Goal: Information Seeking & Learning: Learn about a topic

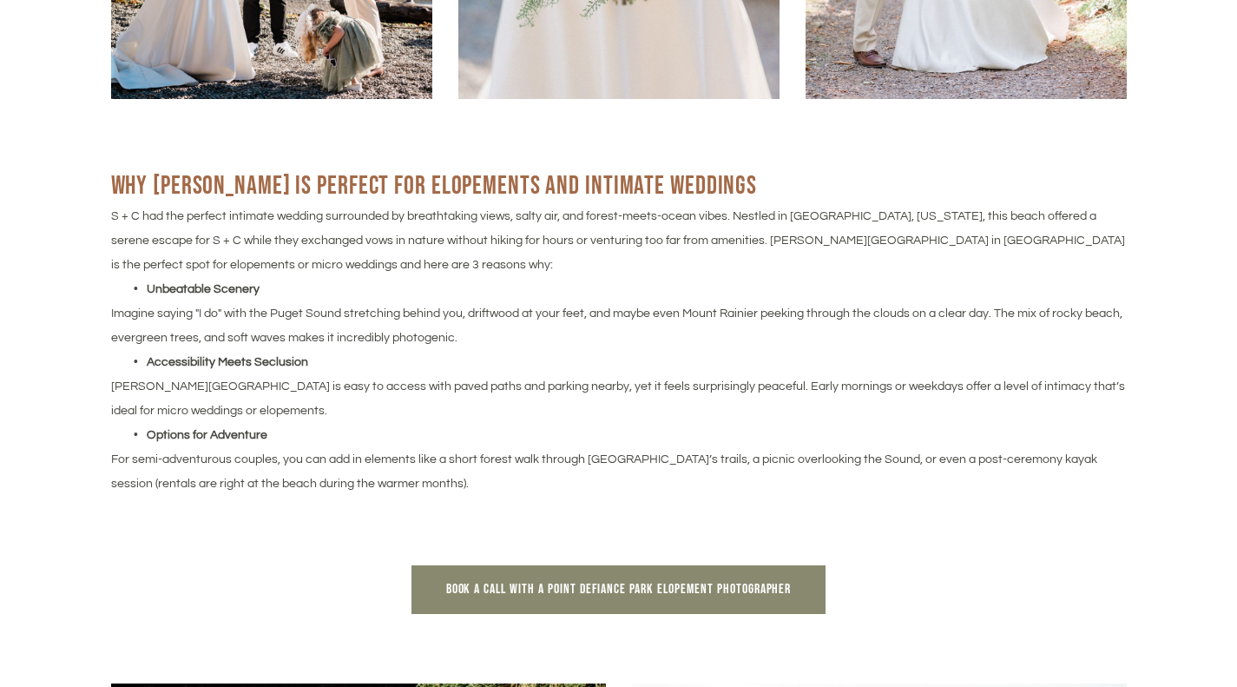
scroll to position [1302, 0]
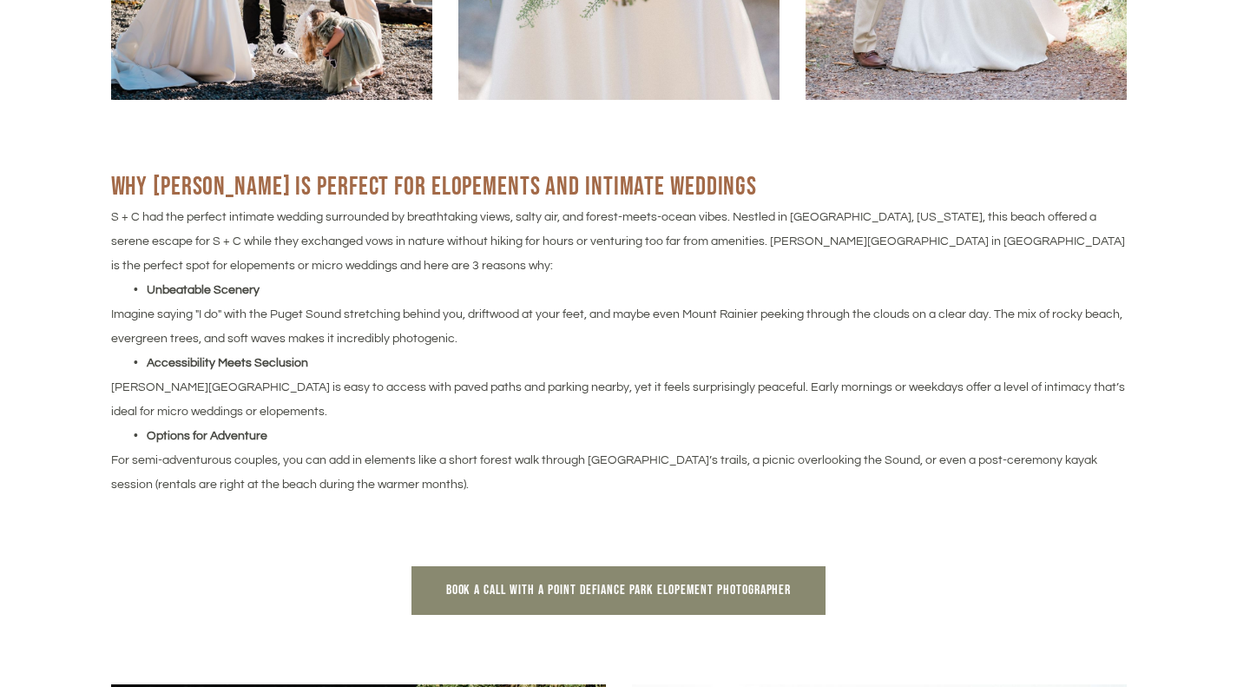
drag, startPoint x: 382, startPoint y: 292, endPoint x: 459, endPoint y: 330, distance: 86.2
click at [459, 330] on div "Why [PERSON_NAME] Is Perfect for Elopements and Intimate Weddings S + C had the…" at bounding box center [619, 332] width 1016 height 327
click at [459, 330] on p "Imagine saying "I do" with the Puget Sound stretching behind you, driftwood at …" at bounding box center [619, 326] width 1016 height 49
drag, startPoint x: 461, startPoint y: 331, endPoint x: 463, endPoint y: 299, distance: 31.3
click at [463, 299] on div "Why Owen Beach Is Perfect for Elopements and Intimate Weddings S + C had the pe…" at bounding box center [619, 332] width 1016 height 327
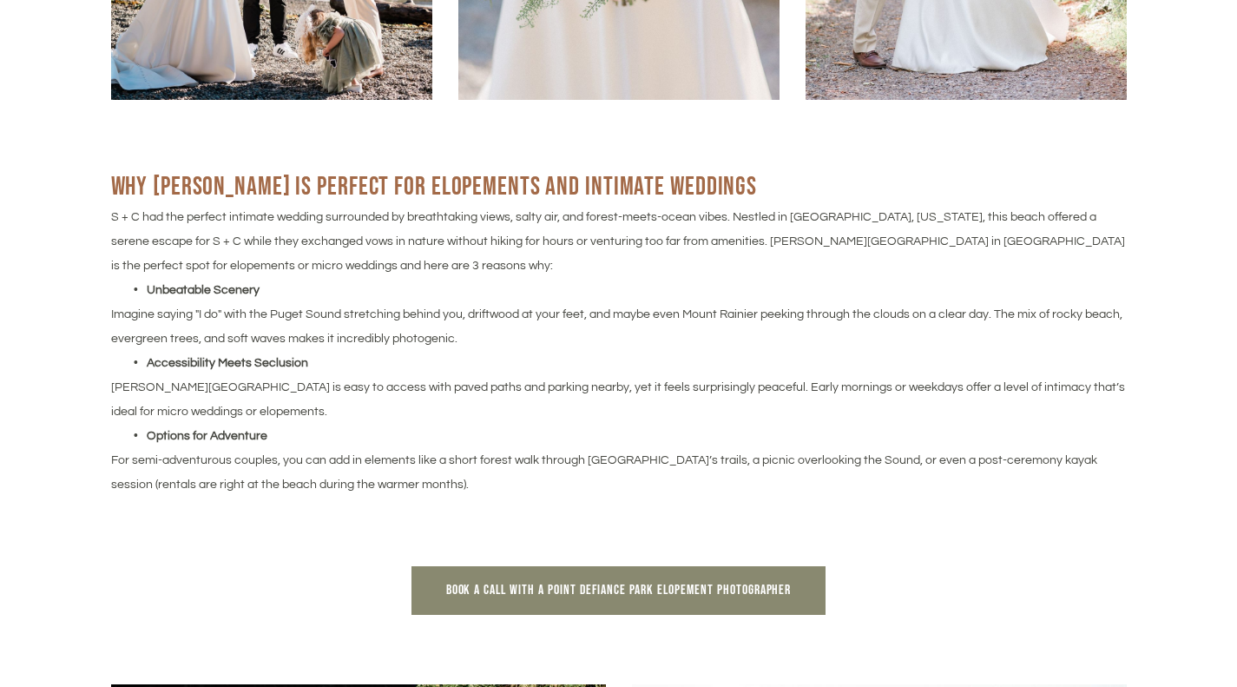
click at [463, 299] on li "Unbeatable Scenery" at bounding box center [627, 290] width 997 height 24
drag, startPoint x: 453, startPoint y: 293, endPoint x: 540, endPoint y: 489, distance: 214.5
click at [540, 489] on div "Why Owen Beach Is Perfect for Elopements and Intimate Weddings S + C had the pe…" at bounding box center [619, 332] width 1016 height 327
click at [540, 489] on p "For semi-adventurous couples, you can add in elements like a short forest walk …" at bounding box center [619, 472] width 1016 height 49
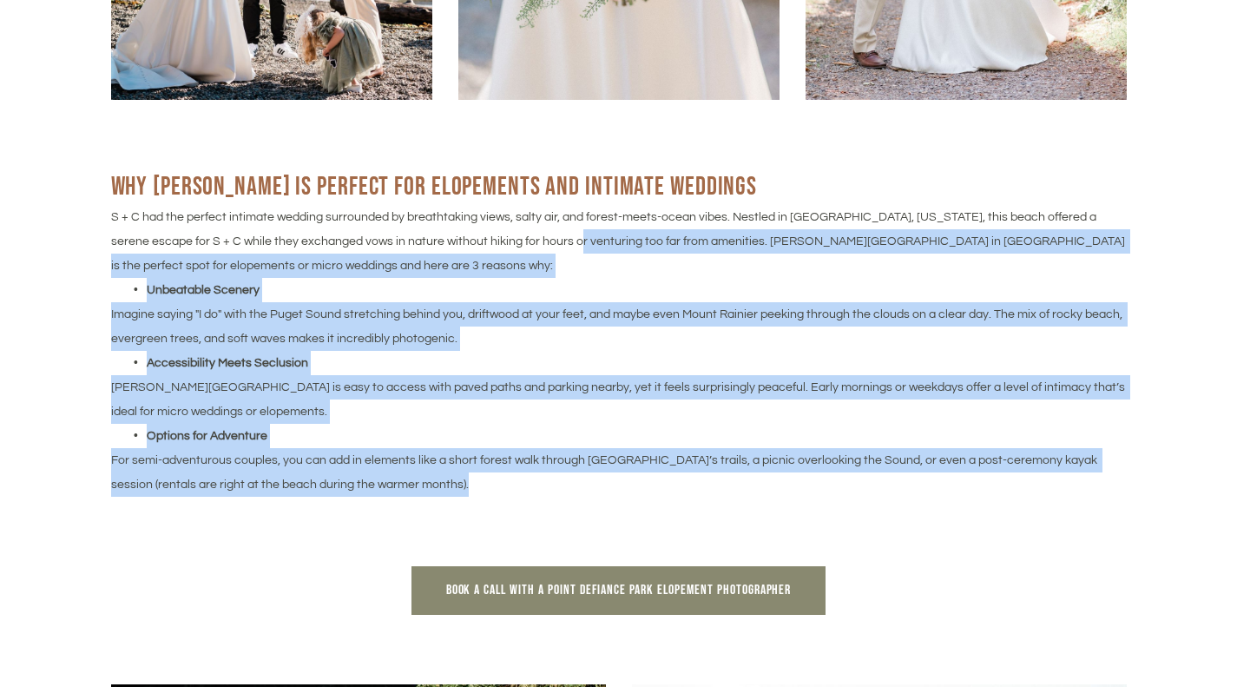
drag, startPoint x: 540, startPoint y: 489, endPoint x: 521, endPoint y: 247, distance: 242.1
click at [521, 247] on div "Why Owen Beach Is Perfect for Elopements and Intimate Weddings S + C had the pe…" at bounding box center [619, 332] width 1016 height 327
click at [521, 247] on p "S + C had the perfect intimate wedding surrounded by breathtaking views, salty …" at bounding box center [619, 241] width 1016 height 73
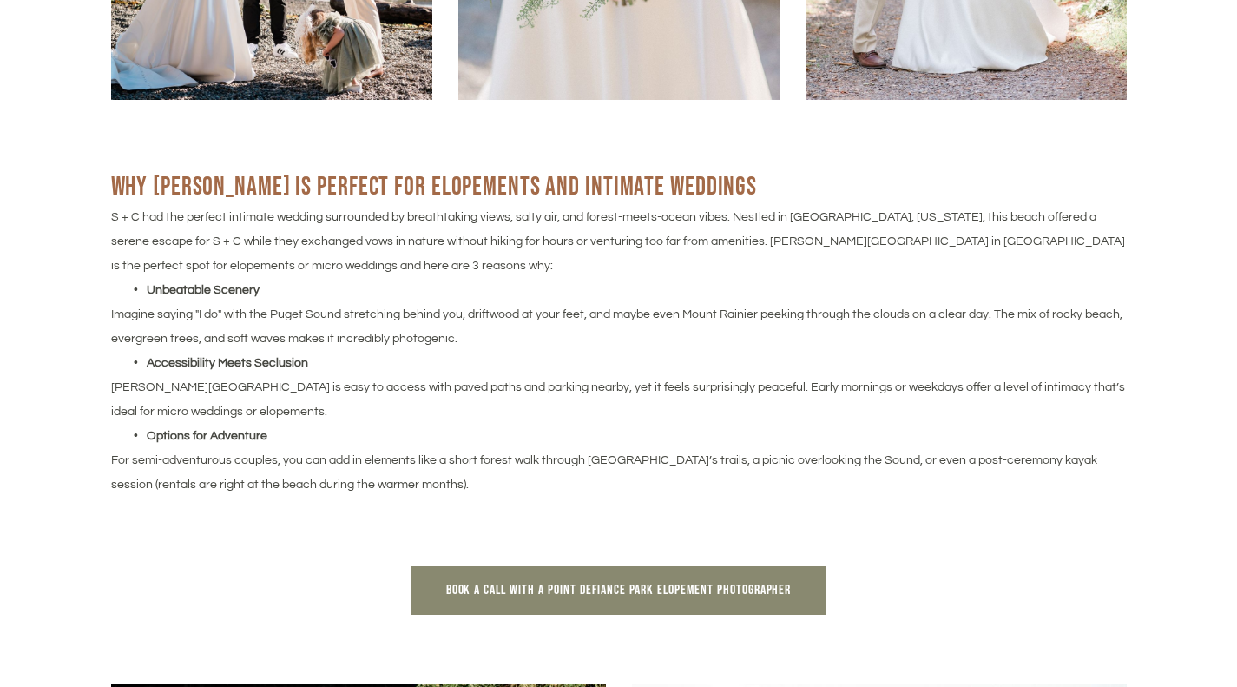
drag, startPoint x: 515, startPoint y: 239, endPoint x: 558, endPoint y: 491, distance: 256.3
click at [558, 491] on div "Why Owen Beach Is Perfect for Elopements and Intimate Weddings S + C had the pe…" at bounding box center [619, 332] width 1016 height 327
click at [558, 491] on p "For semi-adventurous couples, you can add in elements like a short forest walk …" at bounding box center [619, 472] width 1016 height 49
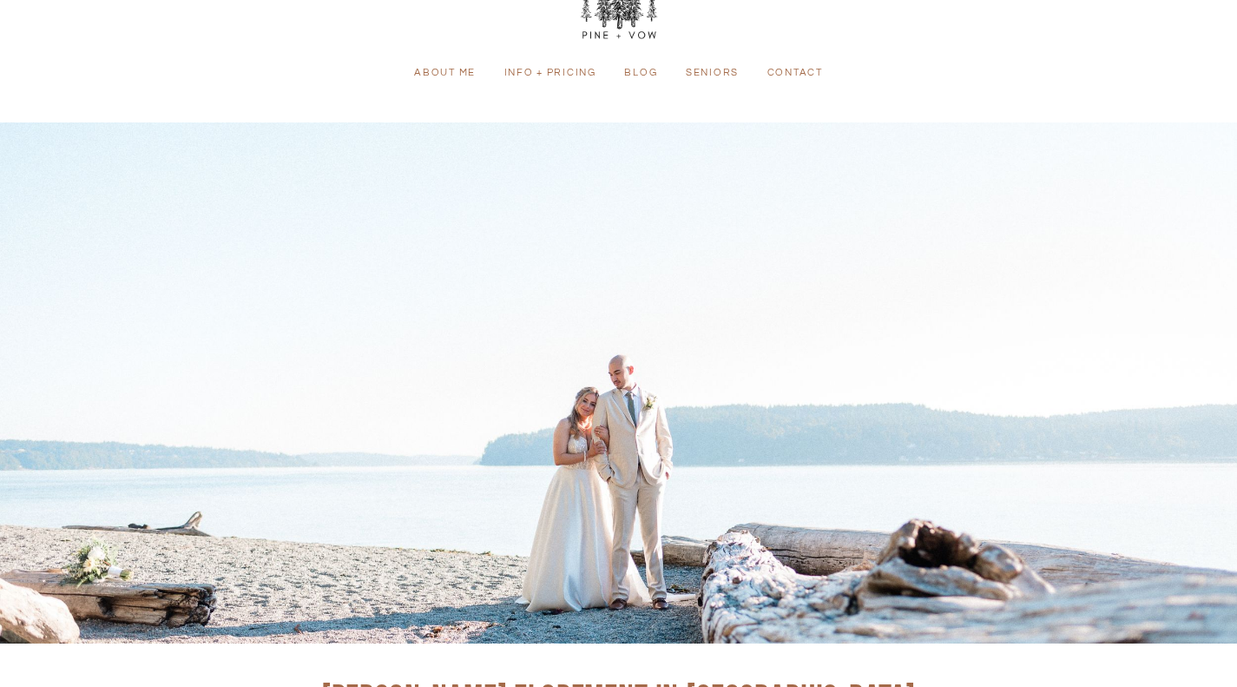
scroll to position [0, 0]
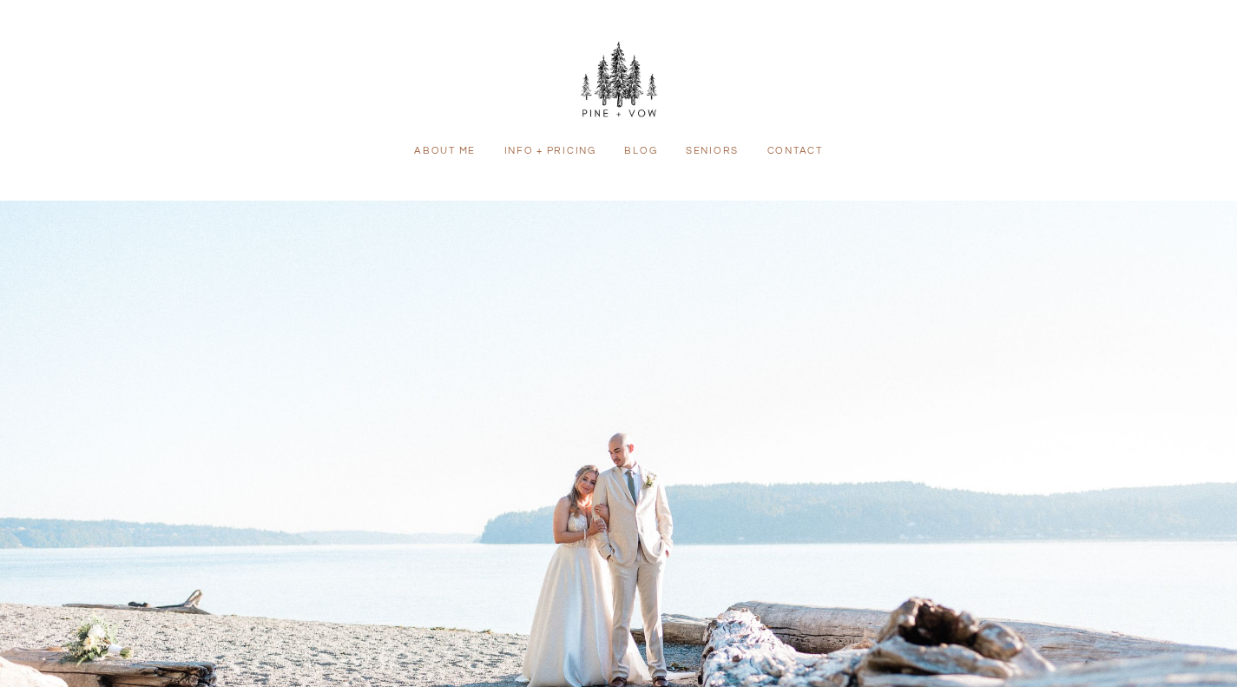
click at [632, 150] on link "Blog" at bounding box center [641, 151] width 53 height 16
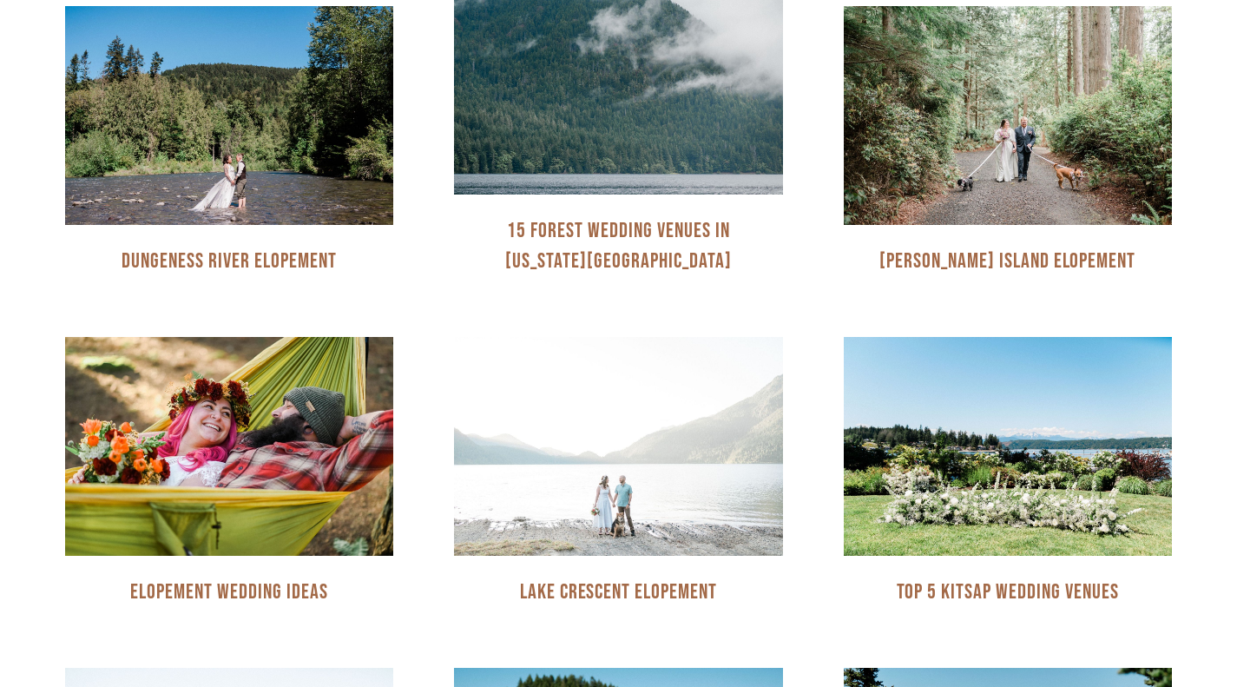
scroll to position [695, 0]
click at [622, 158] on div "Resources" at bounding box center [618, 86] width 328 height 219
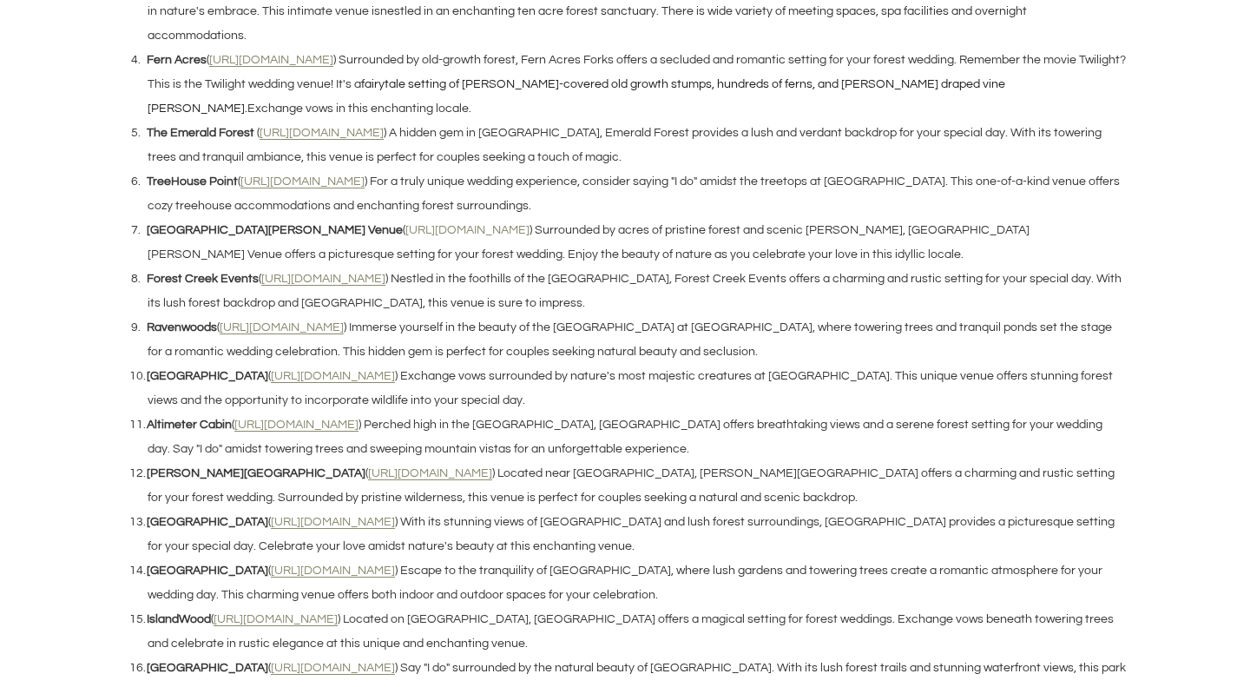
scroll to position [1831, 0]
